Goal: Transaction & Acquisition: Purchase product/service

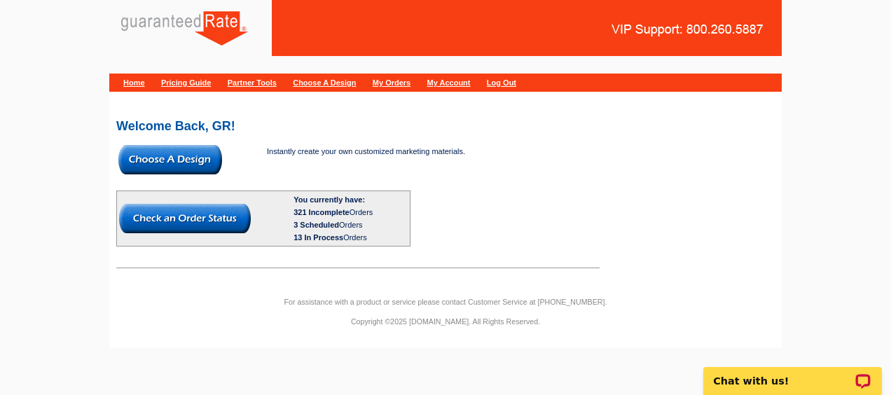
click at [191, 157] on img at bounding box center [170, 159] width 104 height 29
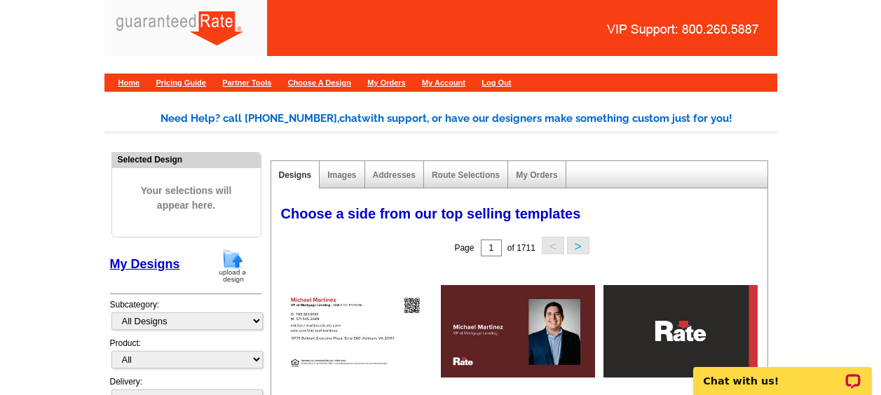
click at [226, 260] on img at bounding box center [232, 266] width 36 height 36
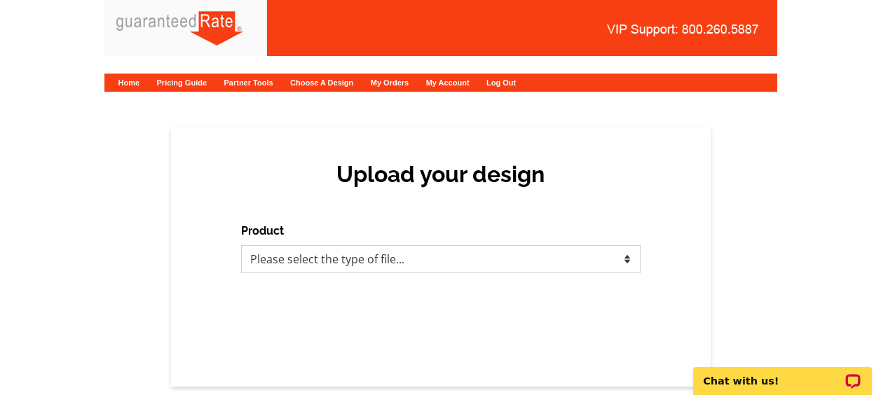
click at [334, 249] on select "Please select the type of file... Postcards Calendars Business Cards Letters an…" at bounding box center [440, 259] width 399 height 28
select select "3"
click at [241, 245] on select "Please select the type of file... Postcards Calendars Business Cards Letters an…" at bounding box center [440, 259] width 399 height 28
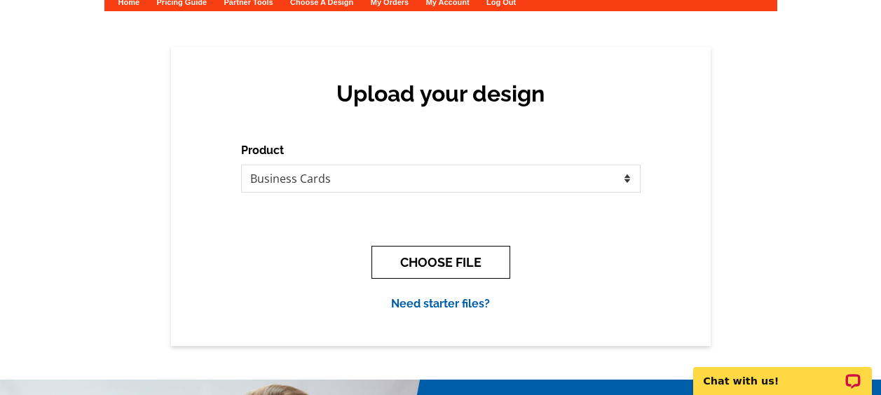
click at [416, 259] on button "CHOOSE FILE" at bounding box center [440, 262] width 139 height 33
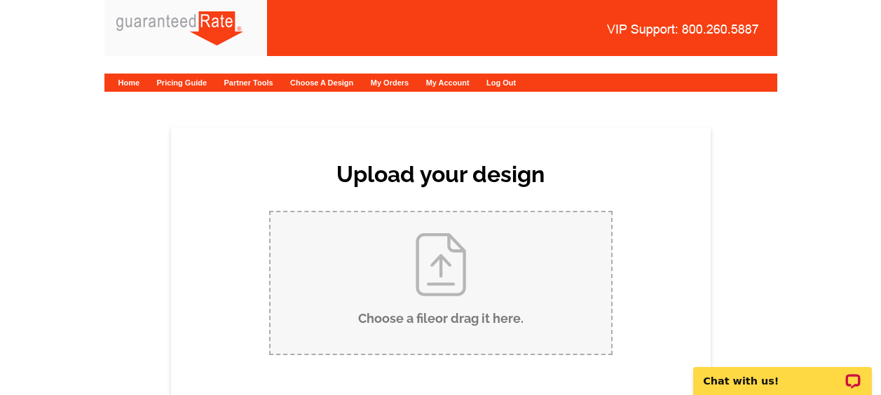
click at [380, 231] on input "Choose a file or drag it here ." at bounding box center [441, 283] width 341 height 142
type input "C:\fakepath\Rita Martinez Caceres Business Card.pdf"
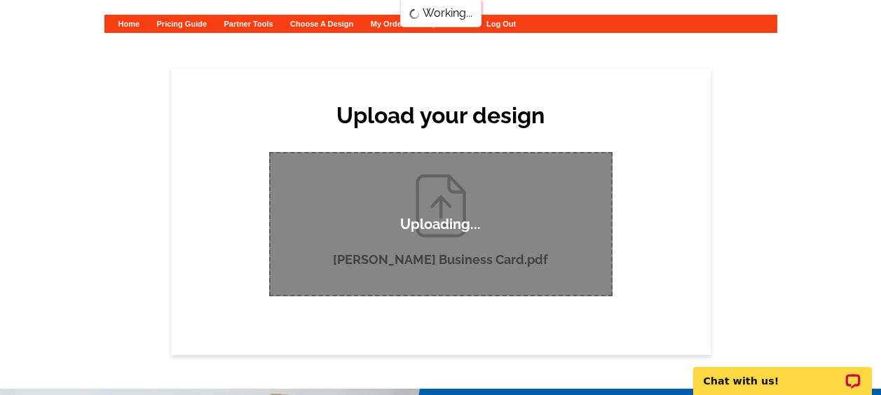
scroll to position [61, 0]
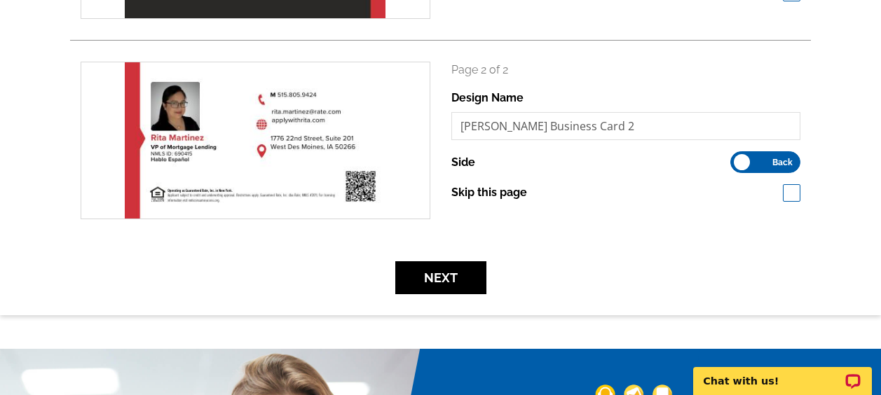
scroll to position [374, 0]
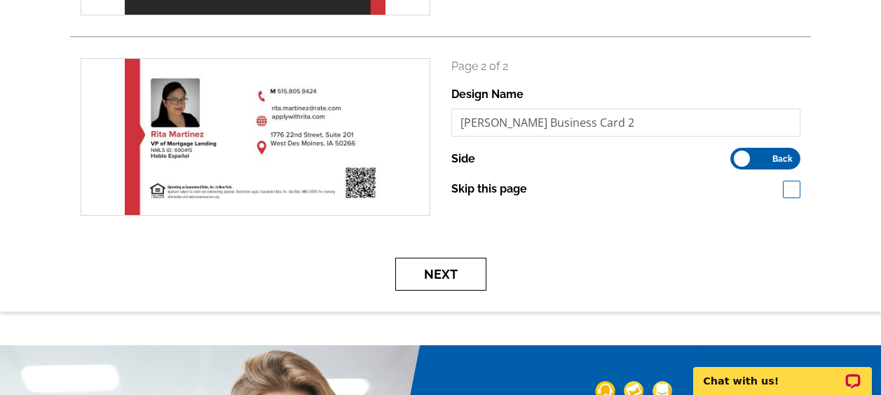
click at [438, 269] on button "Next" at bounding box center [440, 274] width 91 height 33
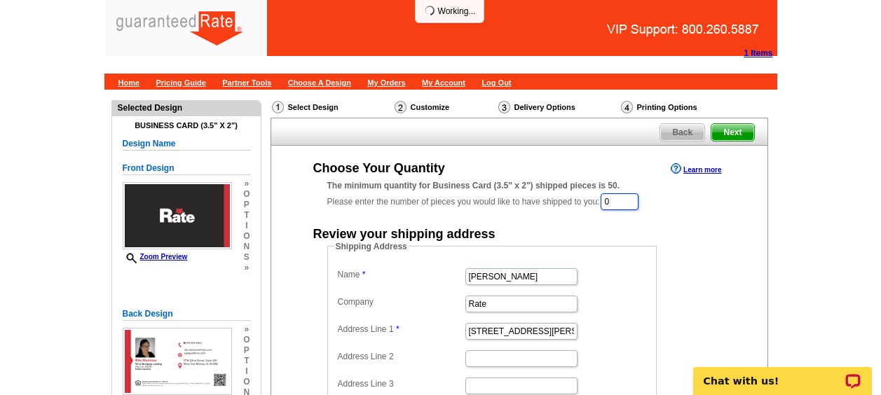
click at [621, 210] on input "0" at bounding box center [620, 201] width 38 height 17
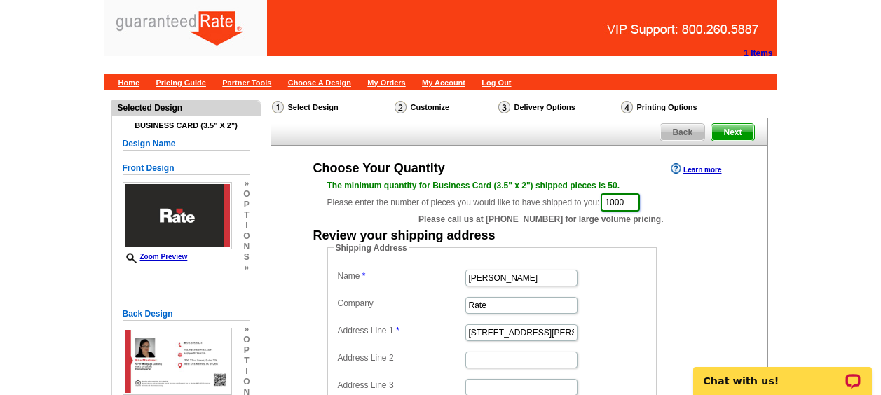
type input "1000"
type input "[PERSON_NAME]"
click at [554, 298] on input "Rate" at bounding box center [521, 305] width 112 height 17
click at [516, 306] on input "Rate" at bounding box center [521, 305] width 112 height 17
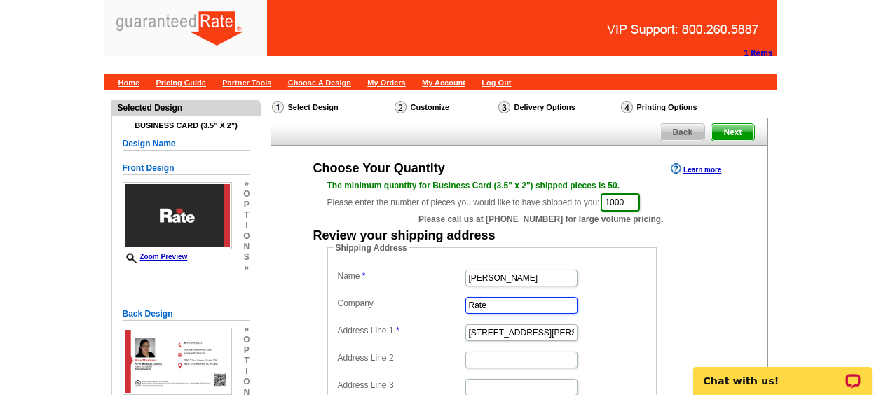
click at [516, 306] on input "Rate" at bounding box center [521, 305] width 112 height 17
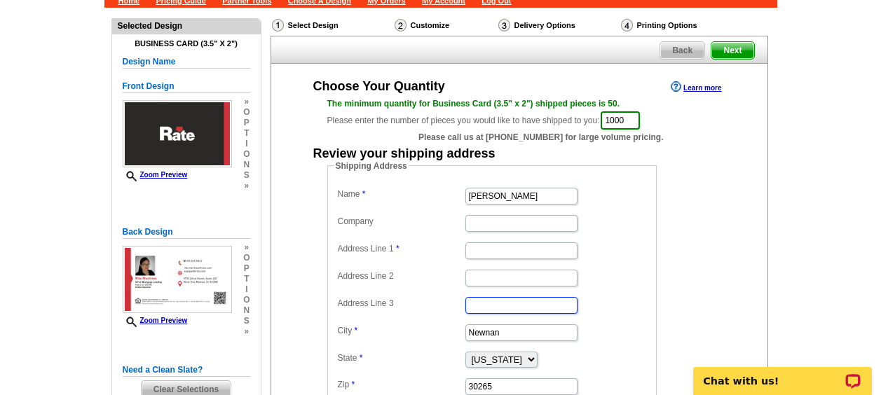
drag, startPoint x: 516, startPoint y: 306, endPoint x: 165, endPoint y: -73, distance: 515.8
click at [165, 0] on html "1 Items Home Pricing Guide Partner Tools Choose A Design My Orders My Account L…" at bounding box center [440, 264] width 881 height 692
drag, startPoint x: 479, startPoint y: 300, endPoint x: 433, endPoint y: 262, distance: 59.8
click at [433, 262] on dl "Name Rita Martinez Caceres Company Address Line 1 Address Line 2 Address Line 3…" at bounding box center [491, 290] width 315 height 212
click at [498, 243] on input "Address Line 1" at bounding box center [521, 250] width 112 height 17
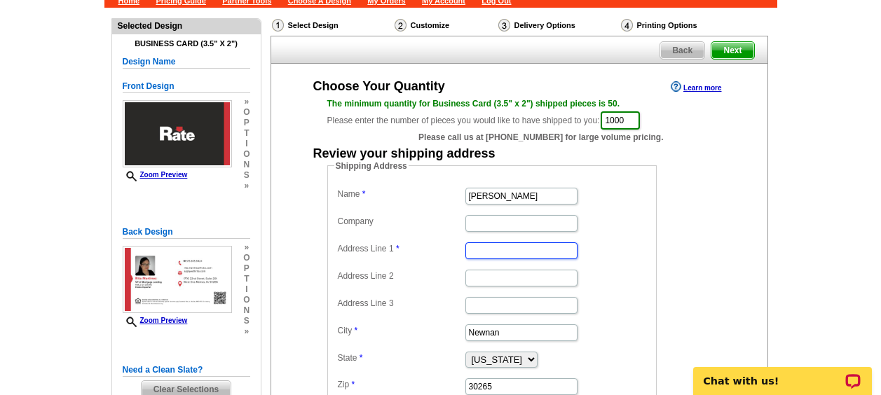
paste input "[STREET_ADDRESS]"
type input "[STREET_ADDRESS]"
click at [487, 280] on input "Address Line 2" at bounding box center [521, 278] width 112 height 17
paste input "Suite 201"
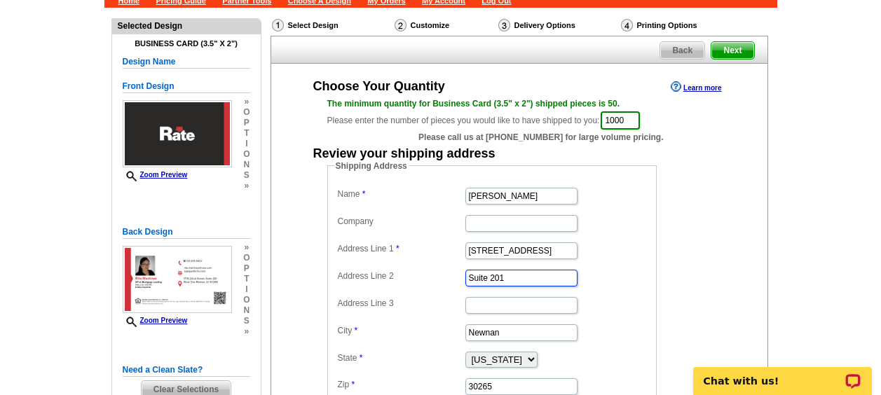
type input "Suite 201"
click at [479, 334] on input "Newnan" at bounding box center [521, 332] width 112 height 17
paste input "West Des Moines"
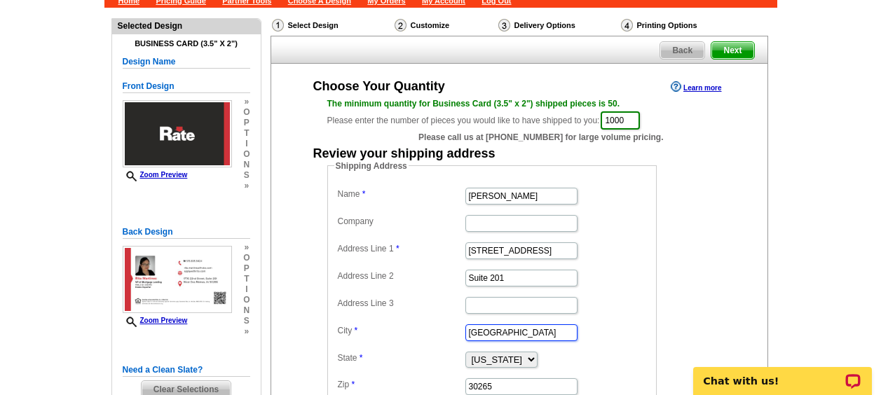
type input "West Des Moines"
click at [533, 345] on dl "Name Rita Martinez Caceres Company Address Line 1 1776 22nd Street Address Line…" at bounding box center [491, 290] width 315 height 212
click at [535, 354] on select "Alabama Alaska Arizona Arkansas California Colorado Connecticut District of Col…" at bounding box center [501, 360] width 72 height 16
select select "IA"
click at [465, 352] on select "Alabama Alaska Arizona Arkansas California Colorado Connecticut District of Col…" at bounding box center [501, 360] width 72 height 16
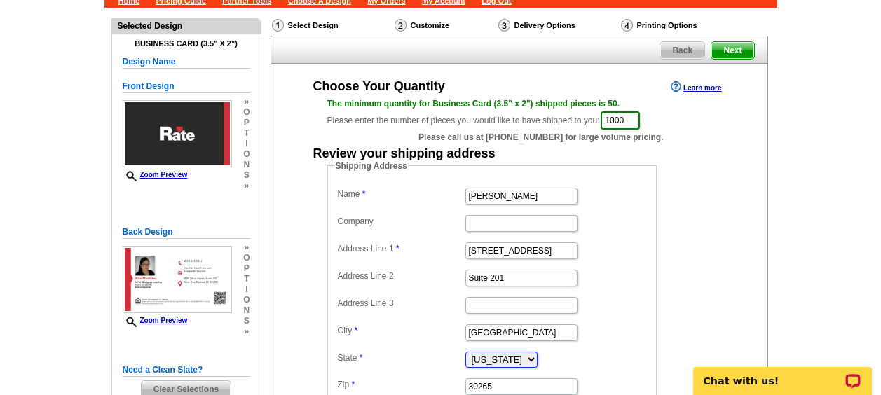
scroll to position [169, 0]
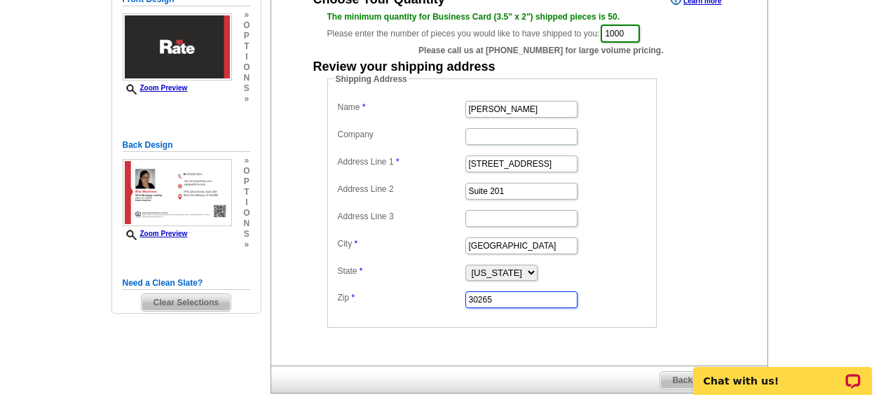
click at [484, 304] on input "30265" at bounding box center [521, 300] width 112 height 17
paste input "50266"
type input "50266"
click at [666, 142] on dd "Shipping Address Name Rita Martinez Caceres Company Address Line 1 1776 22nd St…" at bounding box center [513, 200] width 373 height 255
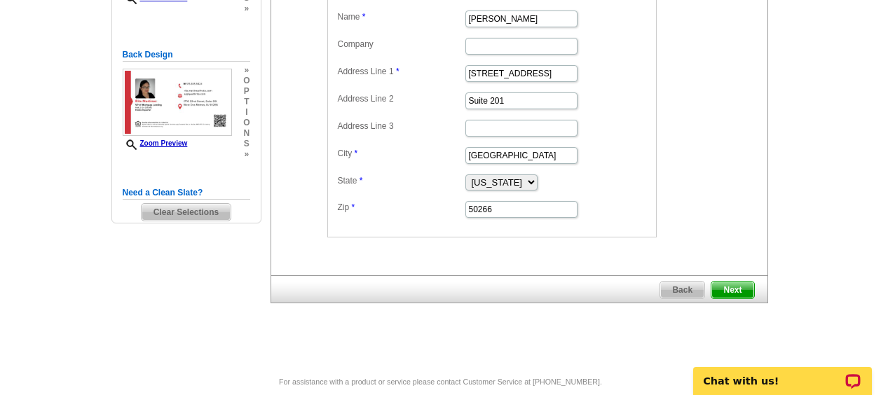
scroll to position [263, 0]
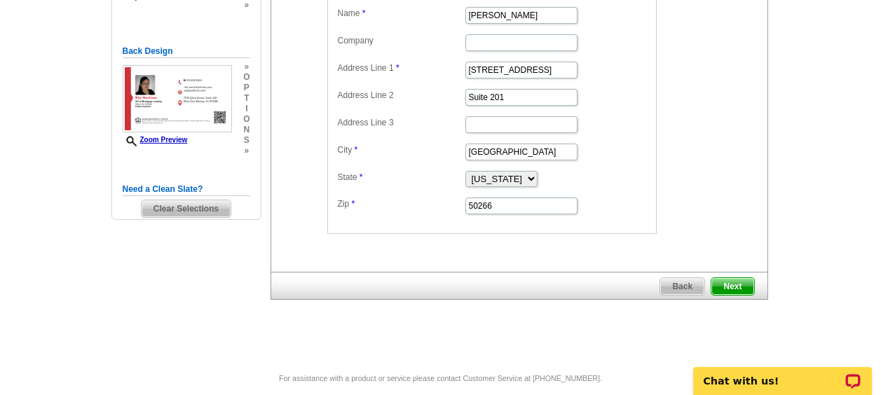
click at [738, 284] on span "Next" at bounding box center [732, 286] width 42 height 17
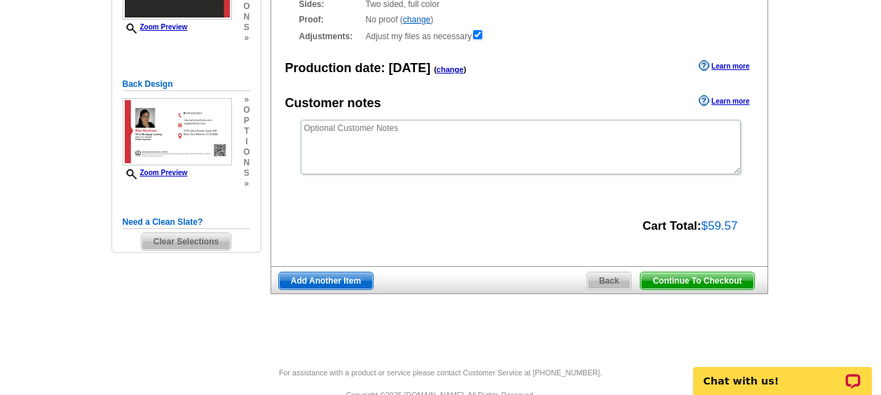
scroll to position [231, 0]
click at [706, 282] on span "Continue To Checkout" at bounding box center [697, 280] width 113 height 17
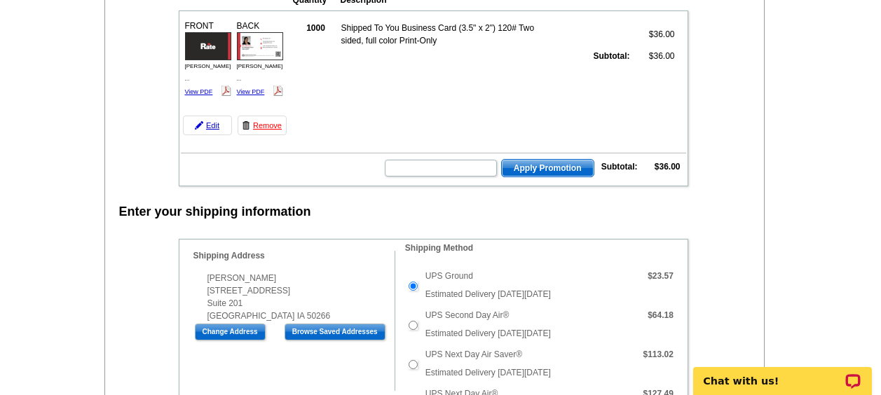
scroll to position [521, 0]
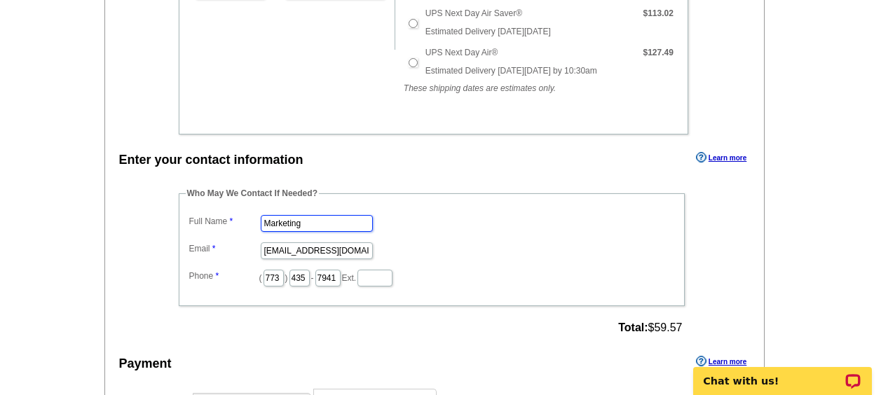
click at [317, 218] on input "Marketing" at bounding box center [317, 223] width 112 height 17
click at [329, 224] on input "Marketing" at bounding box center [317, 223] width 112 height 17
type input "[PERSON_NAME]"
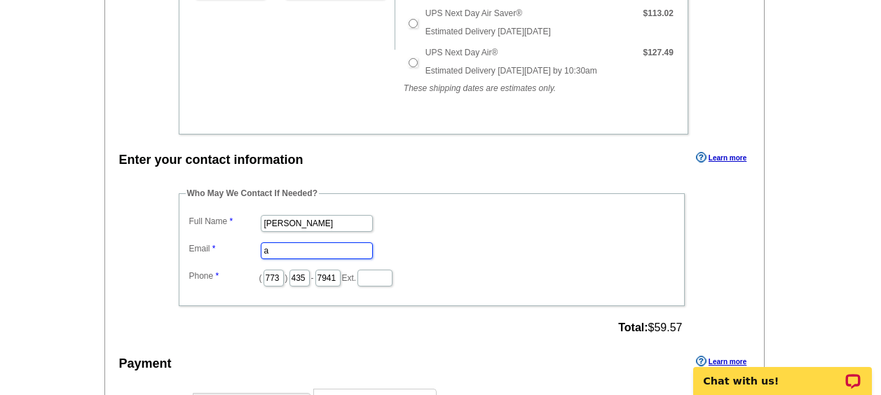
scroll to position [0, 0]
type input "[PERSON_NAME][EMAIL_ADDRESS][PERSON_NAME][DOMAIN_NAME]"
type input "312"
type input "509"
type input "4259"
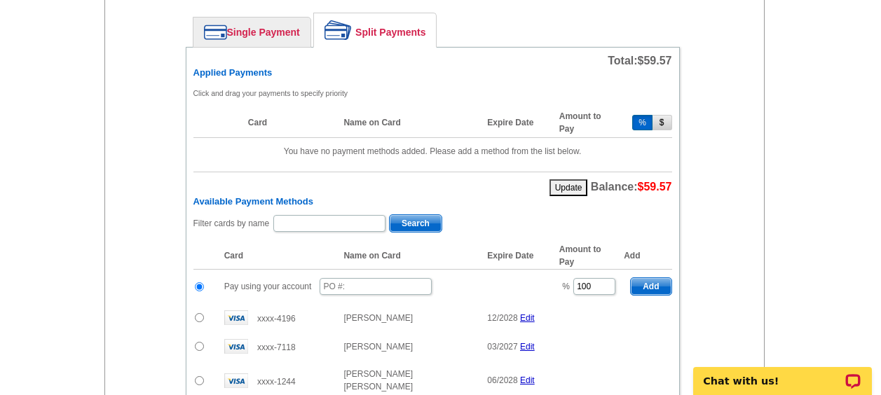
scroll to position [902, 0]
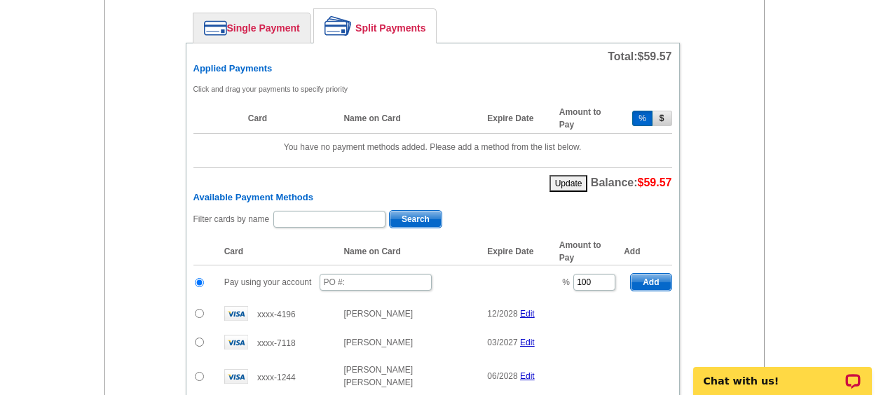
click at [276, 30] on link "Single Payment" at bounding box center [251, 27] width 117 height 29
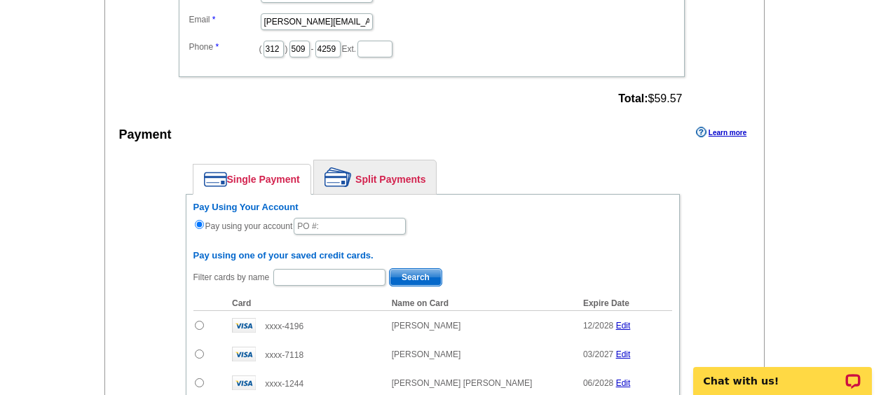
scroll to position [751, 0]
click at [320, 224] on input "text" at bounding box center [350, 225] width 112 height 17
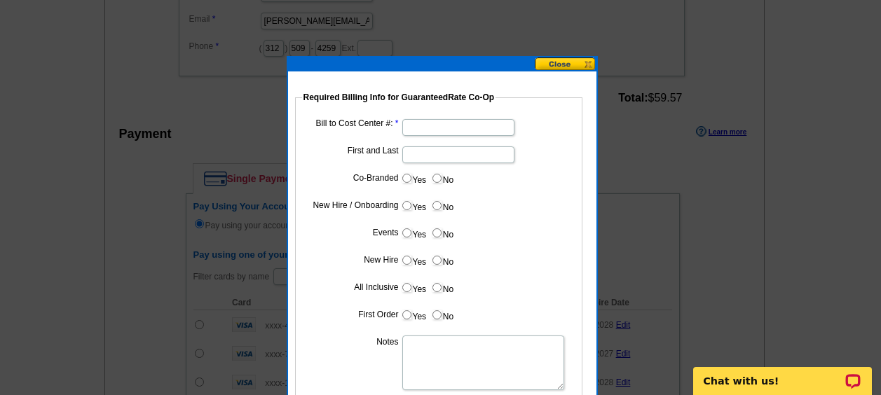
type input "08222025_347_AH"
click at [426, 117] on dd at bounding box center [438, 127] width 273 height 22
click at [435, 124] on input "Bill to Cost Center #:" at bounding box center [458, 127] width 112 height 17
click at [433, 115] on fieldset "Required Billing Info for GuaranteedRate Co-Op Bill to Cost Center #: First and…" at bounding box center [438, 265] width 287 height 348
click at [445, 127] on input "Bill to Cost Center #:" at bounding box center [458, 127] width 112 height 17
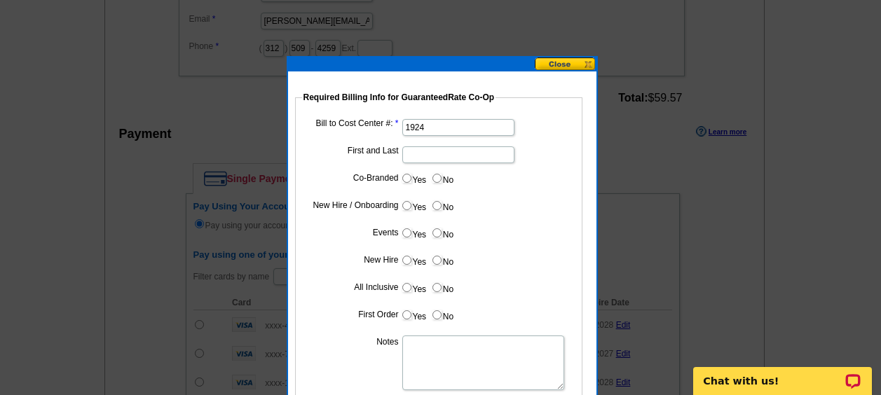
type input "1924"
type input "E"
type input "[PERSON_NAME]"
click at [437, 177] on input "No" at bounding box center [436, 178] width 9 height 9
radio input "true"
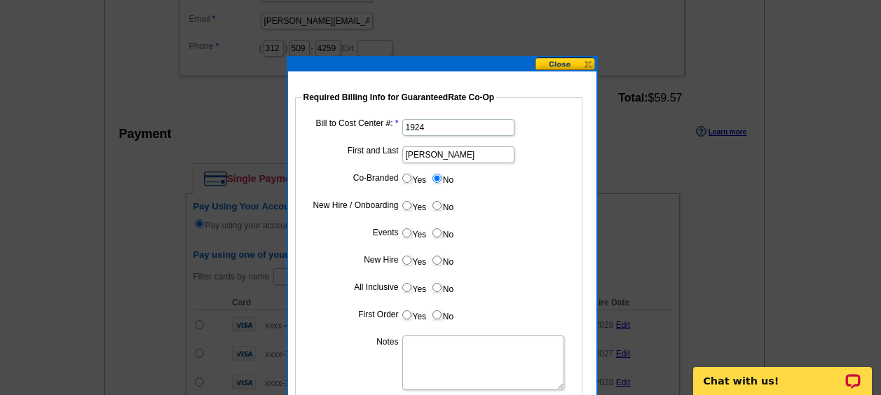
click at [406, 204] on input "Yes" at bounding box center [406, 205] width 9 height 9
radio input "true"
click at [439, 235] on input "No" at bounding box center [436, 232] width 9 height 9
radio input "true"
click at [408, 261] on input "Yes" at bounding box center [406, 260] width 9 height 9
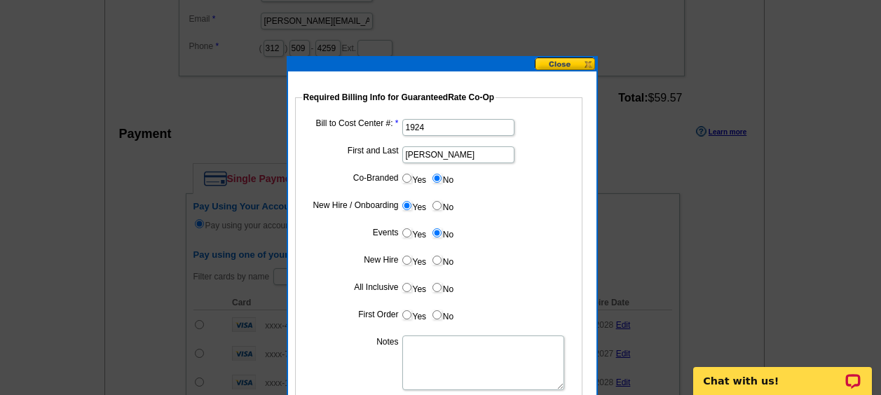
radio input "true"
click at [442, 288] on label "No" at bounding box center [442, 288] width 22 height 16
click at [442, 288] on input "No" at bounding box center [436, 287] width 9 height 9
radio input "true"
click at [405, 314] on input "Yes" at bounding box center [406, 314] width 9 height 9
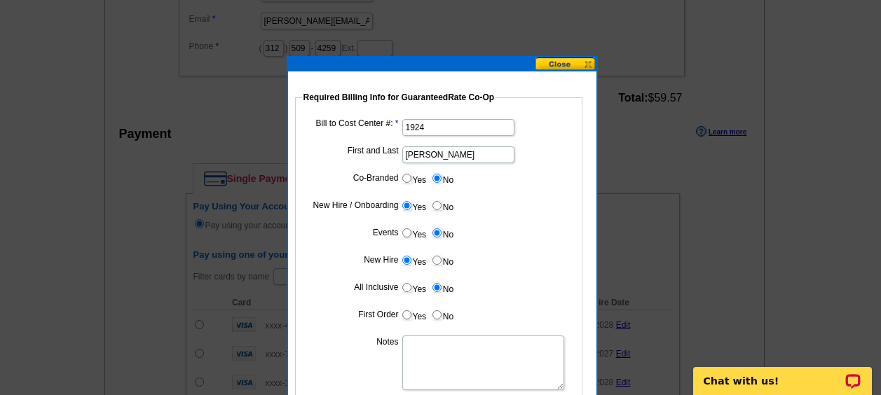
radio input "true"
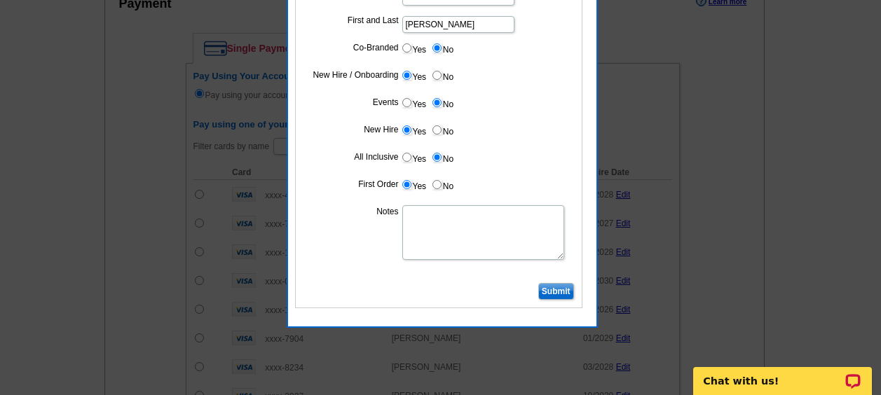
scroll to position [882, 0]
click at [444, 214] on textarea "Notes" at bounding box center [483, 232] width 162 height 55
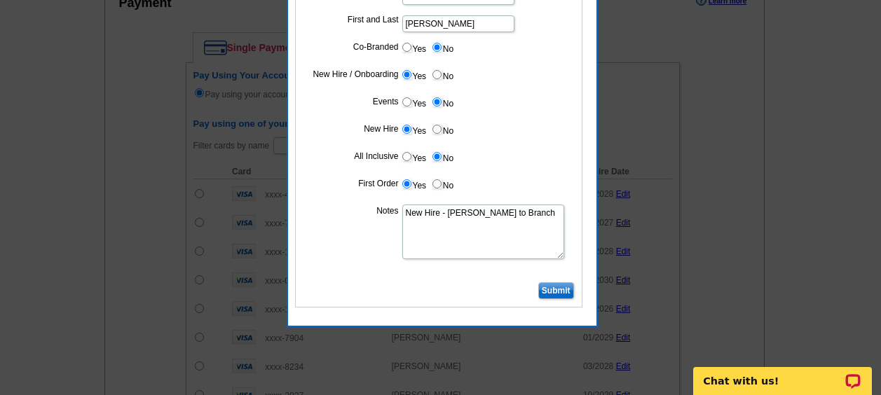
type textarea "New Hire - Bill to Branch"
click at [547, 290] on input "Submit" at bounding box center [556, 290] width 36 height 17
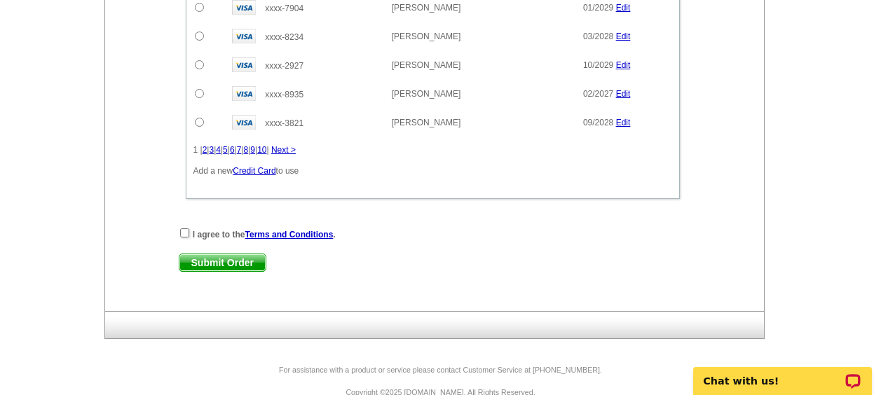
scroll to position [1224, 0]
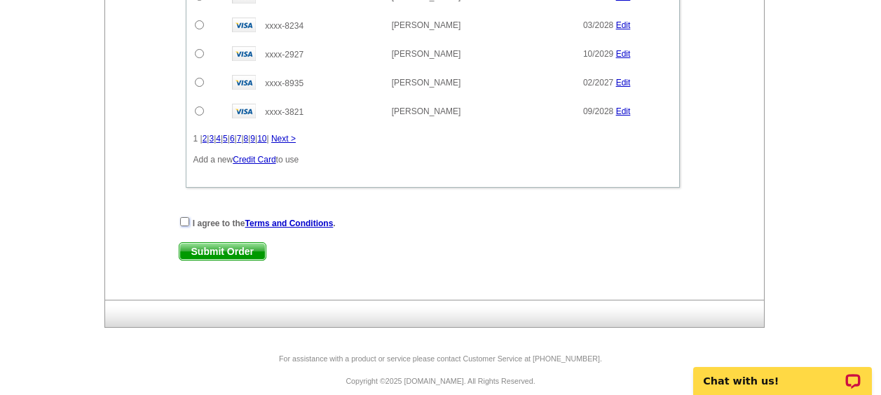
click at [184, 220] on input "checkbox" at bounding box center [184, 221] width 9 height 9
checkbox input "true"
click at [191, 252] on span "Submit Order" at bounding box center [222, 251] width 86 height 17
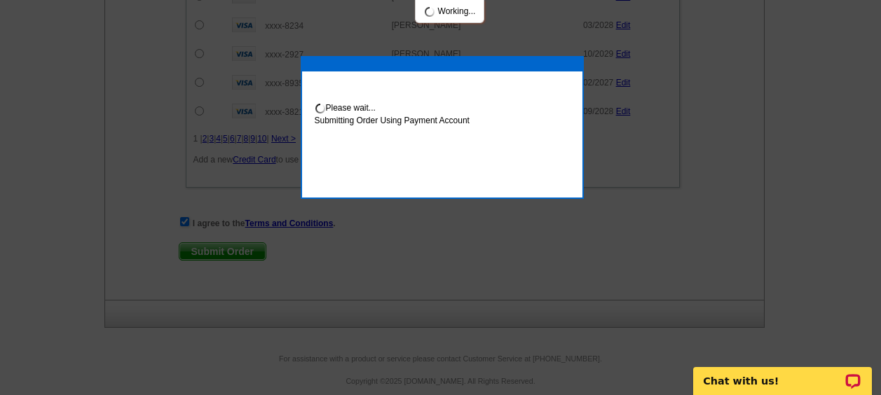
scroll to position [1294, 0]
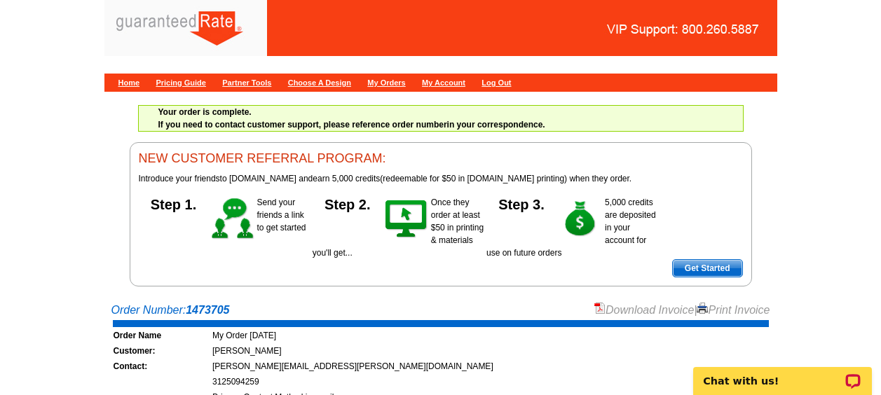
click at [624, 308] on link "Download Invoice" at bounding box center [644, 310] width 100 height 12
